Goal: Book appointment/travel/reservation

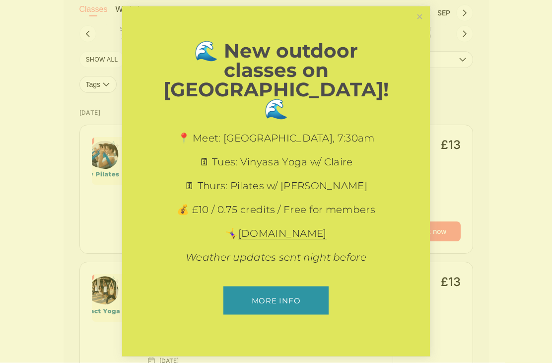
scroll to position [280, 0]
click at [422, 25] on link "Close" at bounding box center [419, 16] width 17 height 17
click at [422, 53] on button "Locations" at bounding box center [399, 57] width 145 height 17
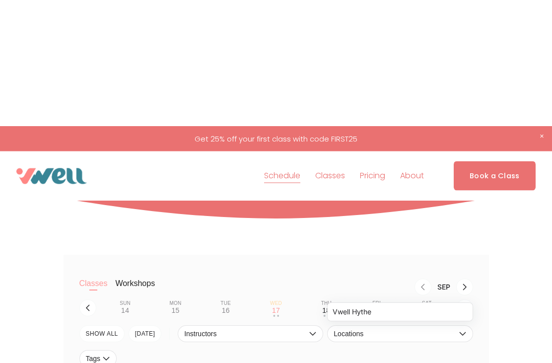
scroll to position [0, 0]
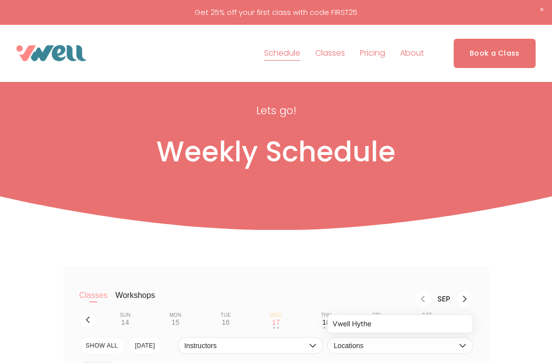
click at [0, 0] on span "The Studio" at bounding box center [0, 0] width 0 height 0
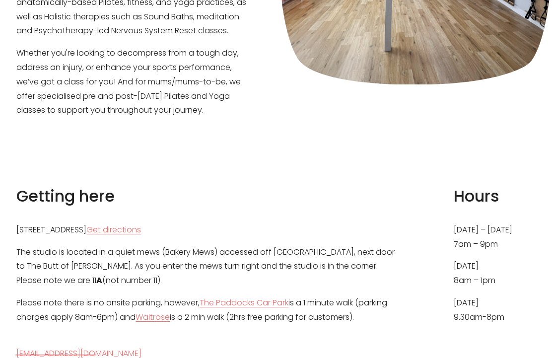
scroll to position [350, 0]
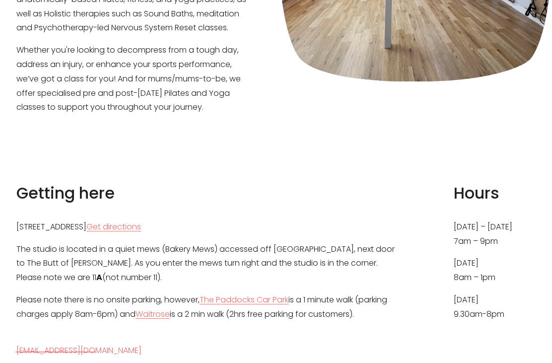
click at [189, 243] on p "The studio is located in a quiet mews (Bakery Mews) accessed off Theatre Street…" at bounding box center [210, 264] width 388 height 43
click at [141, 220] on link "Get directions" at bounding box center [113, 227] width 55 height 14
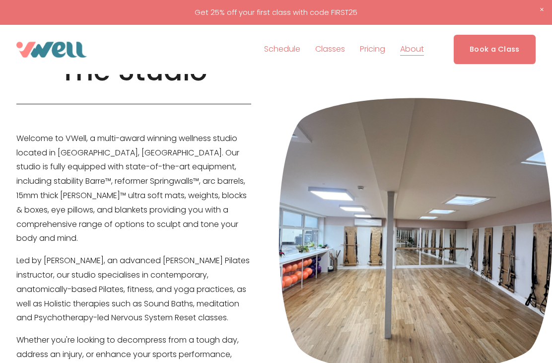
scroll to position [60, 0]
click at [279, 47] on link "Schedule" at bounding box center [282, 50] width 36 height 16
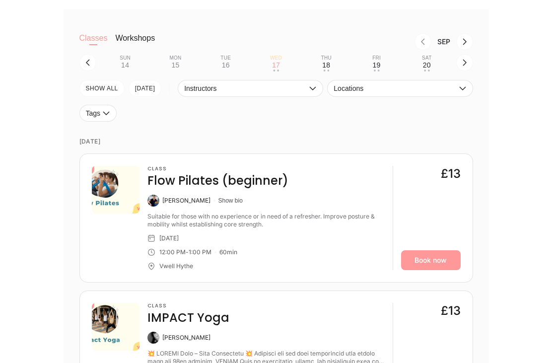
scroll to position [249, 0]
click at [466, 95] on button "Locations" at bounding box center [399, 88] width 145 height 17
click at [420, 110] on li "Vwell Hythe" at bounding box center [400, 110] width 144 height 18
click at [103, 87] on button "SHOW All" at bounding box center [101, 88] width 45 height 17
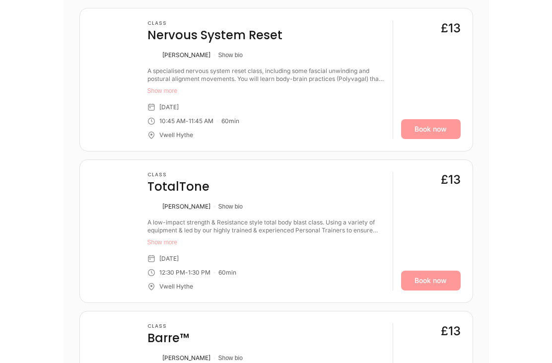
scroll to position [1304, 0]
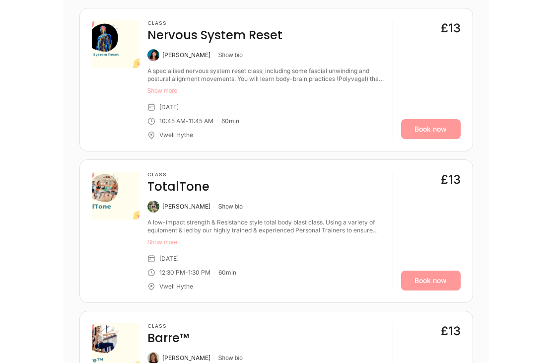
click at [165, 87] on button "Show more" at bounding box center [265, 91] width 237 height 8
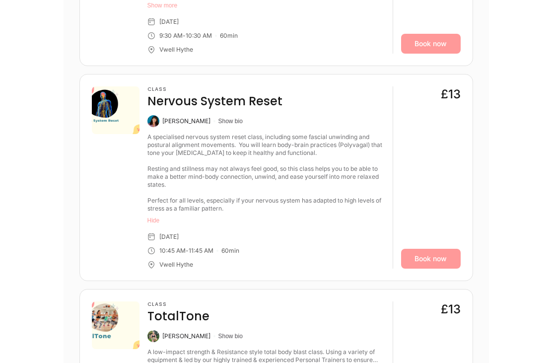
scroll to position [1237, 0]
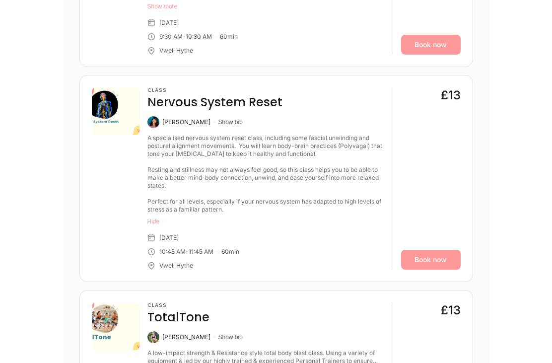
click at [109, 101] on img at bounding box center [116, 111] width 48 height 48
click at [158, 119] on img at bounding box center [153, 122] width 12 height 12
click at [158, 118] on img at bounding box center [153, 122] width 12 height 12
click at [226, 121] on button "Show bio" at bounding box center [230, 122] width 24 height 8
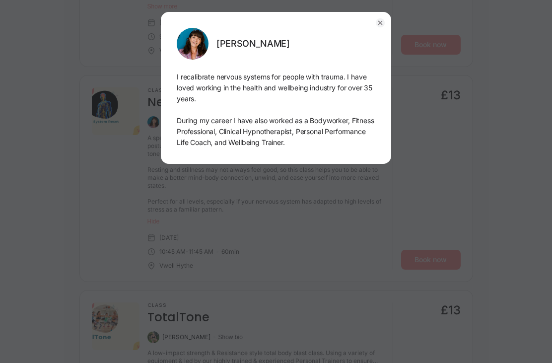
click at [467, 185] on div "[PERSON_NAME] I recalibrate nervous systems for people with trauma. I have love…" at bounding box center [276, 181] width 552 height 363
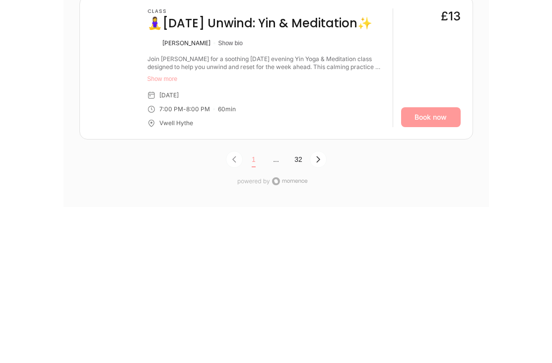
scroll to position [3356, 0]
